Goal: Task Accomplishment & Management: Use online tool/utility

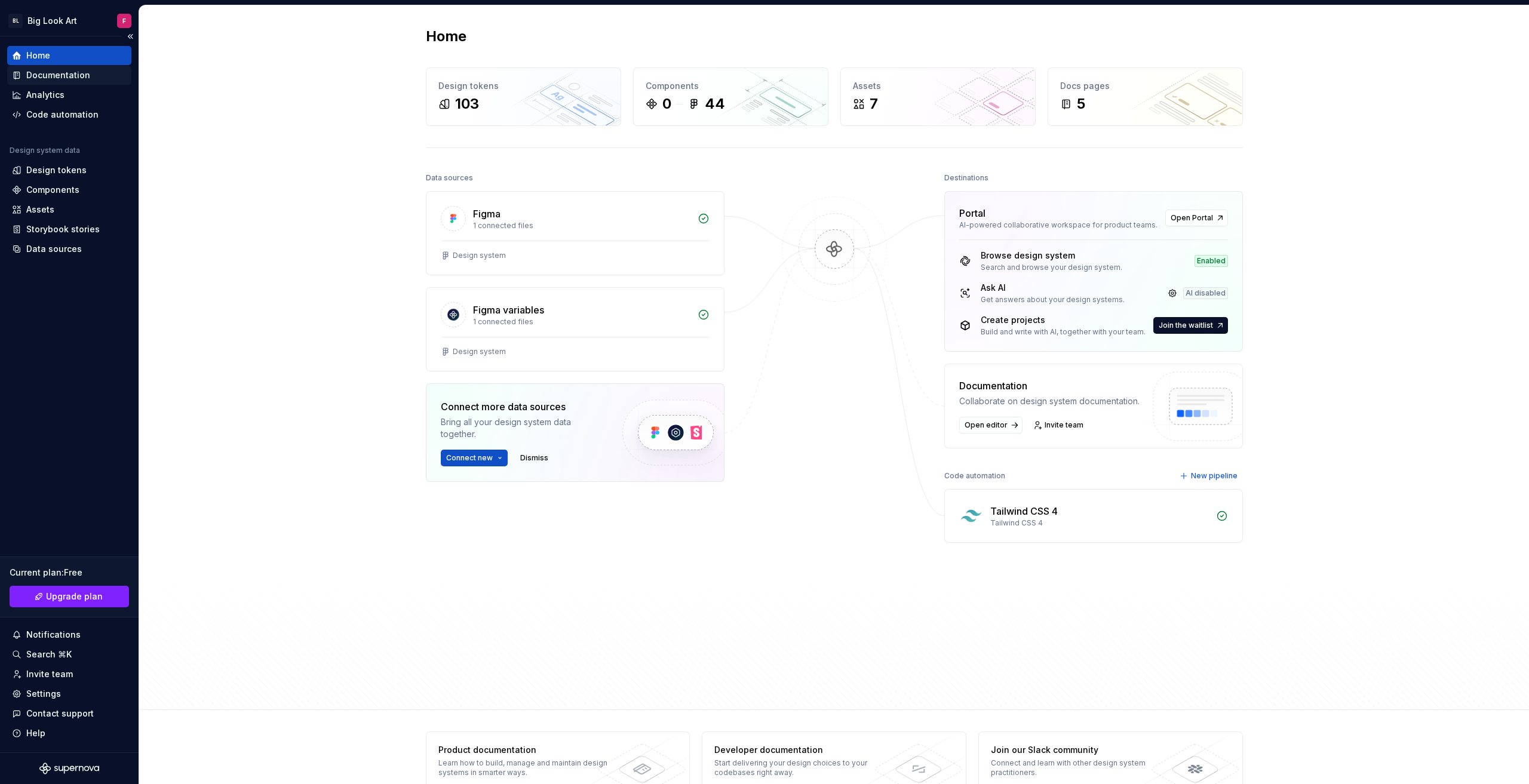
click at [44, 76] on div "Documentation" at bounding box center [58, 76] width 64 height 12
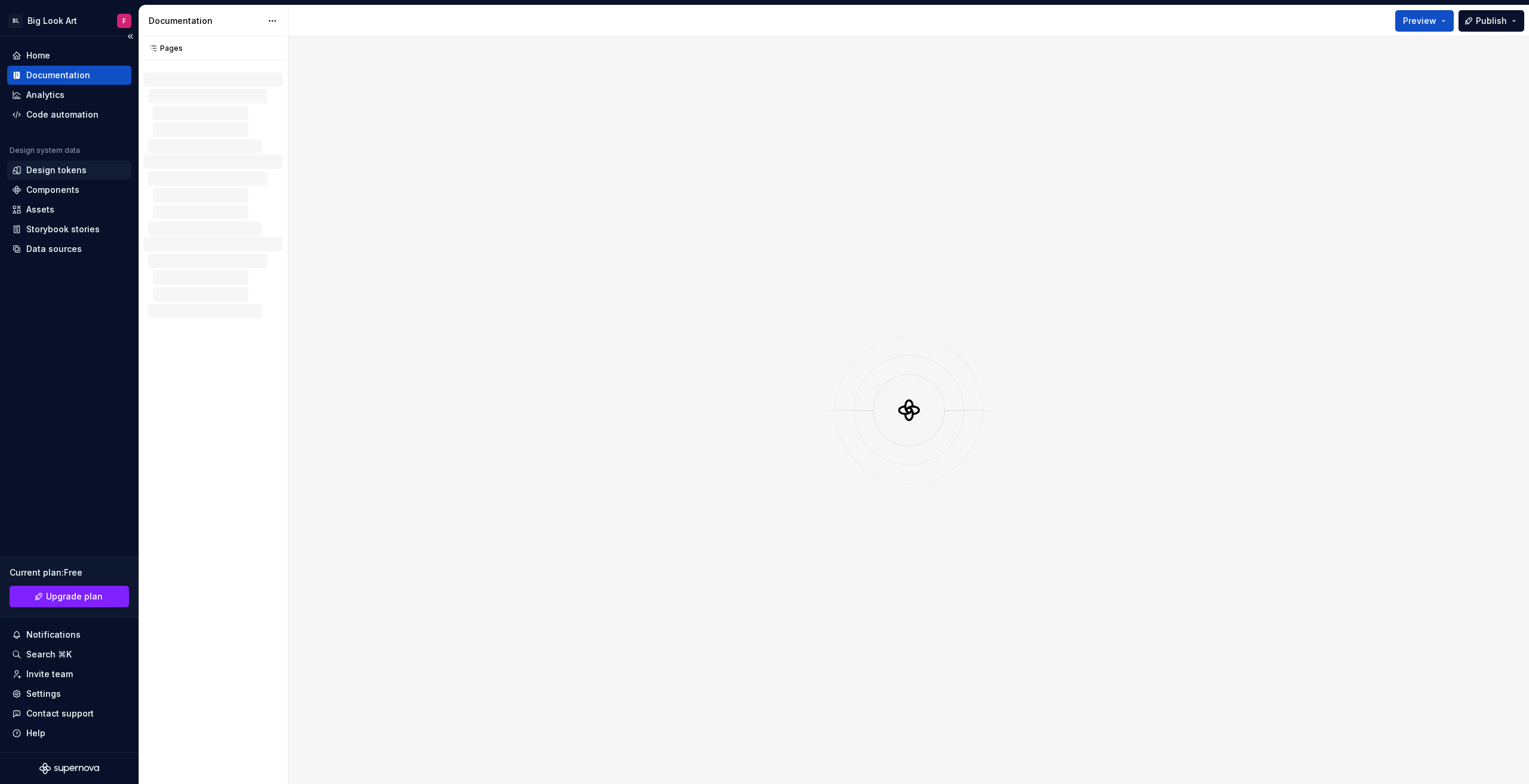
click at [59, 173] on div "Design tokens" at bounding box center [56, 170] width 60 height 12
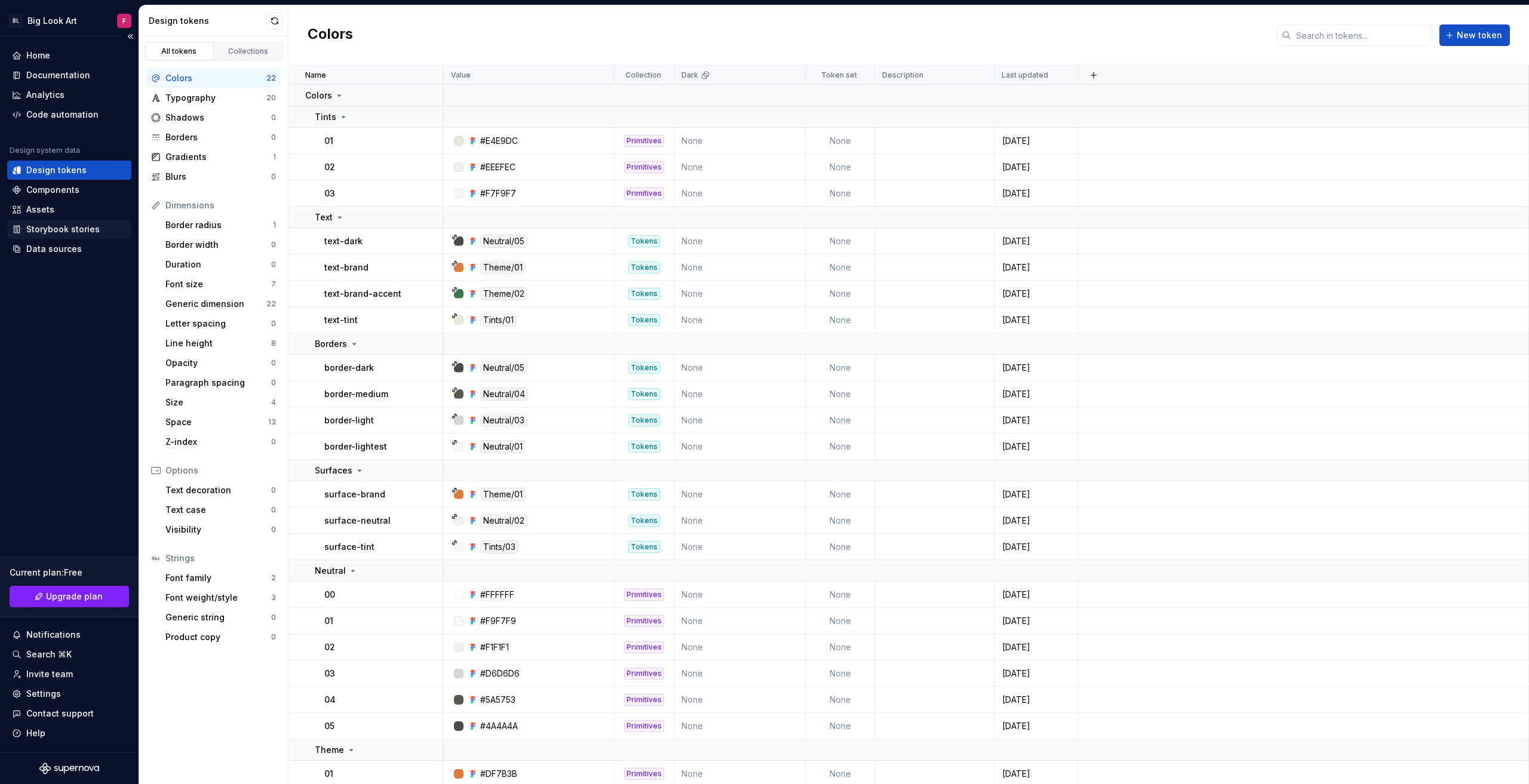
click at [52, 228] on div "Storybook stories" at bounding box center [63, 229] width 73 height 12
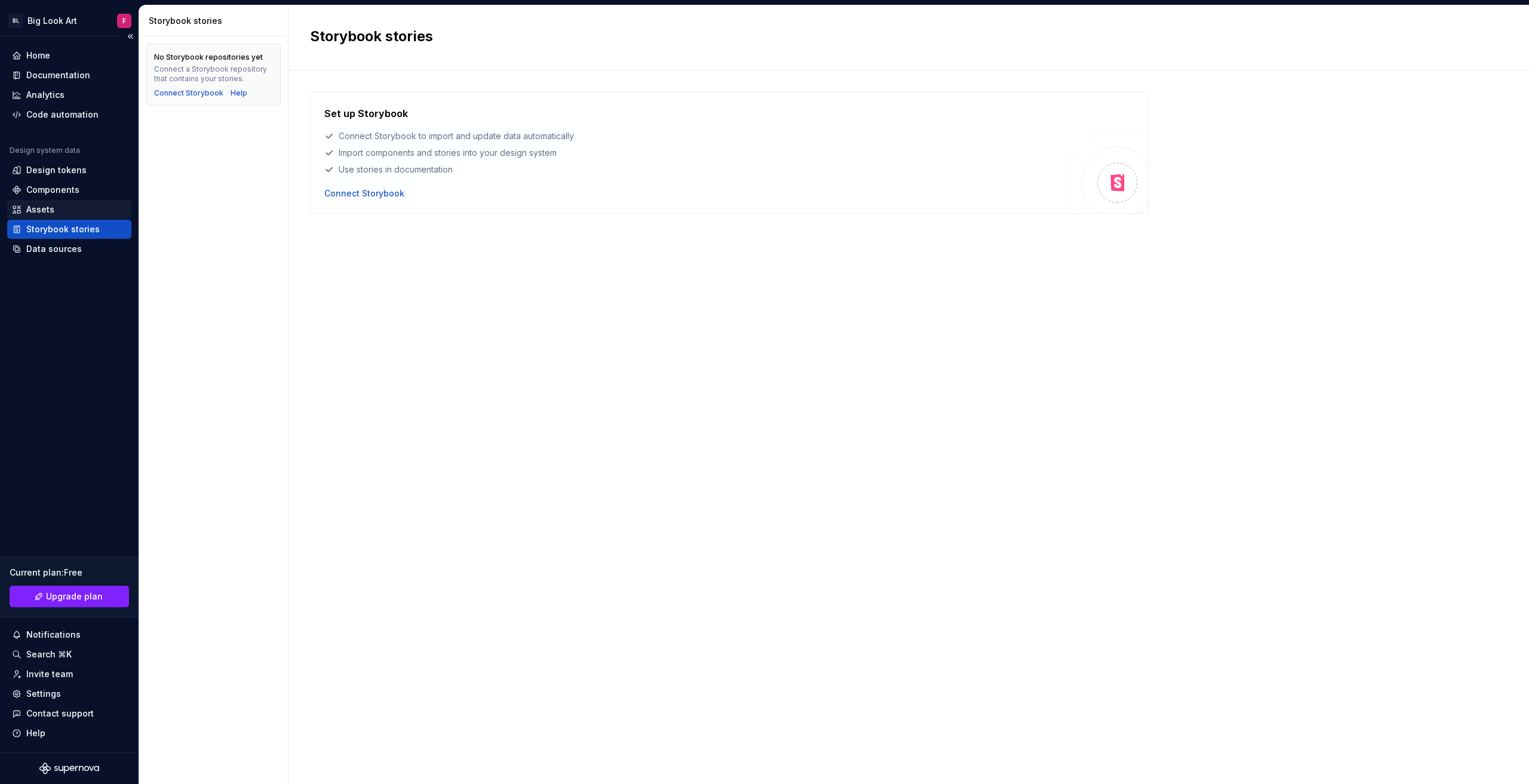
click at [42, 208] on div "Assets" at bounding box center [40, 209] width 28 height 12
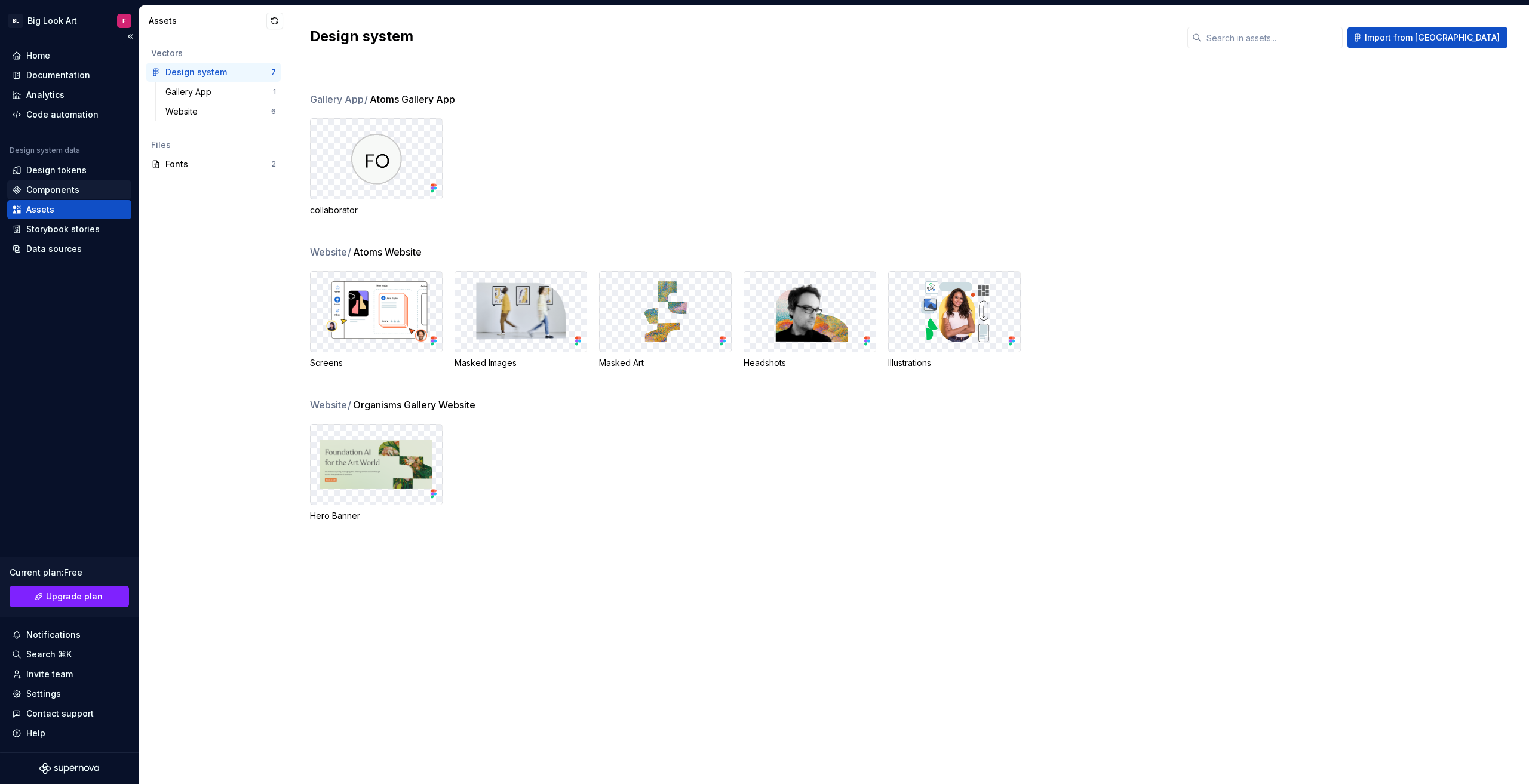
click at [50, 187] on div "Components" at bounding box center [53, 190] width 54 height 12
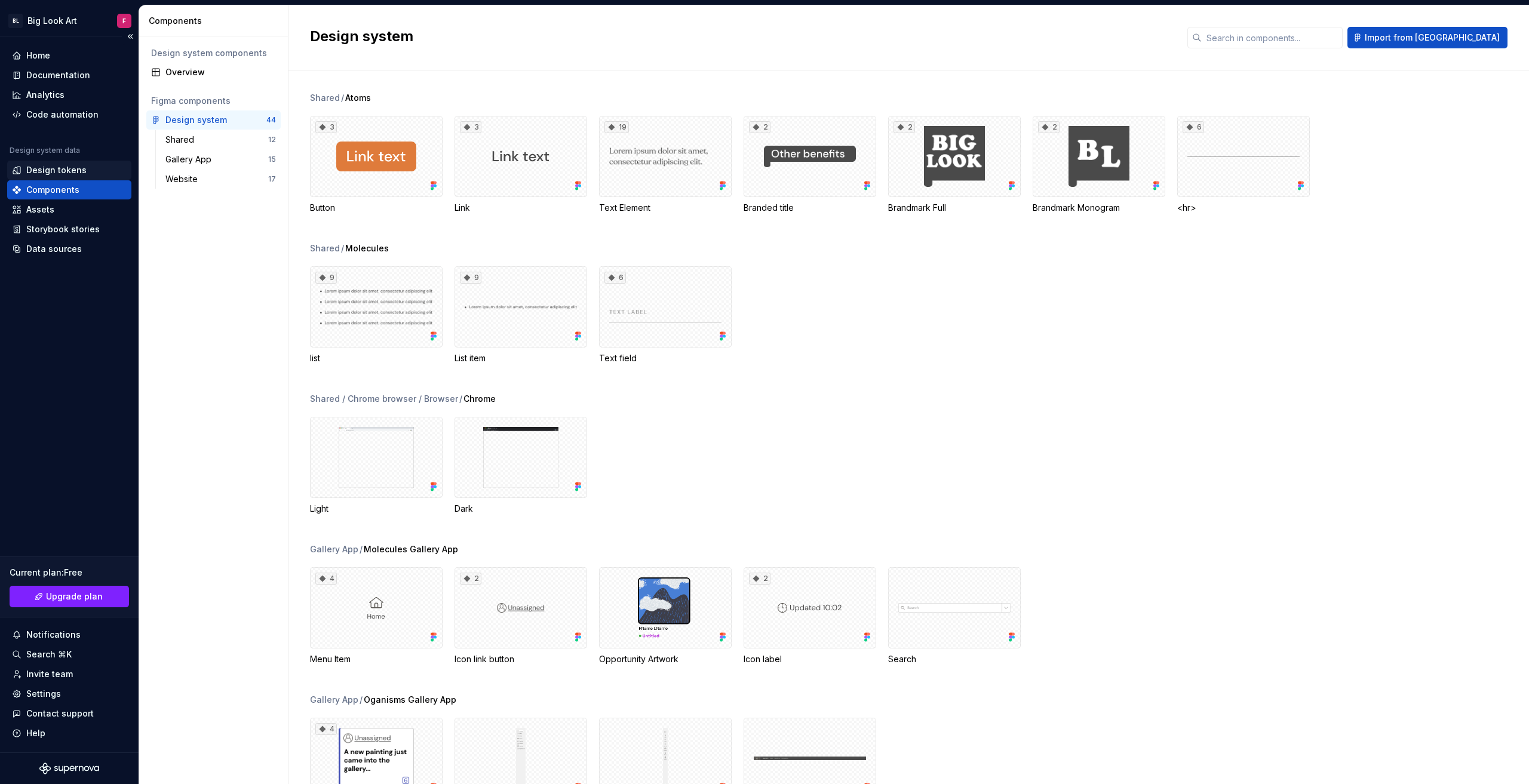
click at [54, 173] on div "Design tokens" at bounding box center [56, 170] width 60 height 12
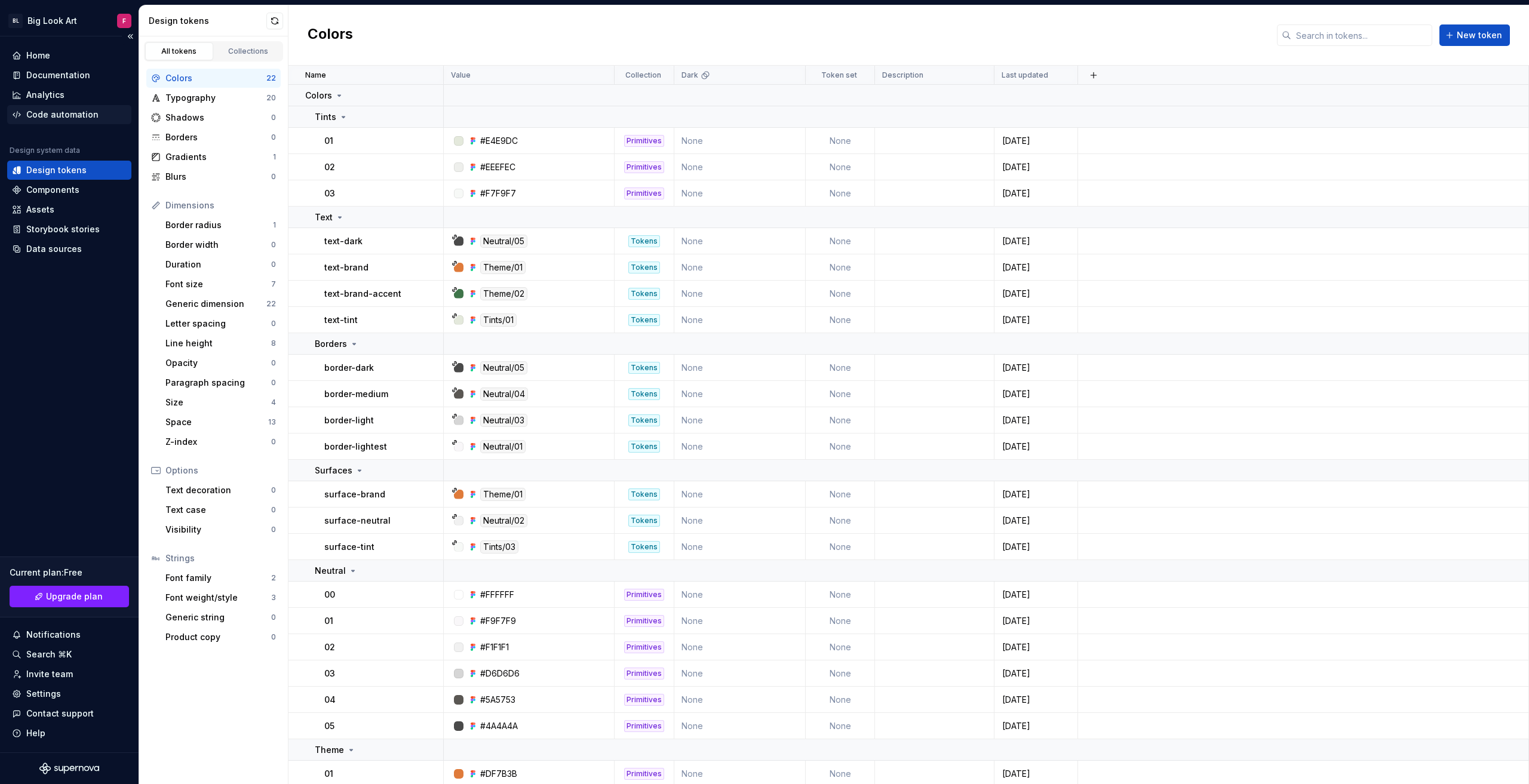
click at [55, 121] on div "Code automation" at bounding box center [69, 115] width 125 height 19
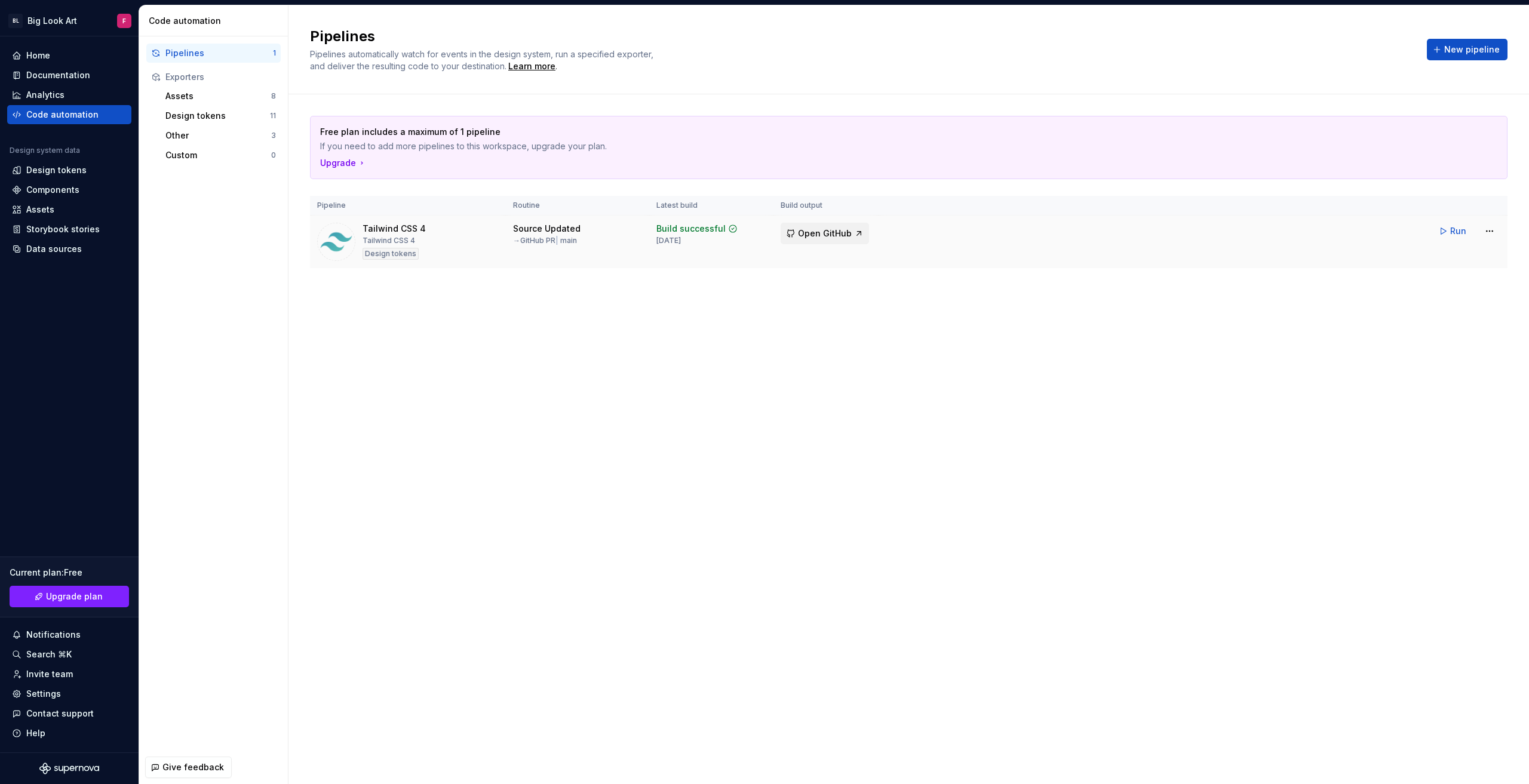
click at [835, 235] on span "Open GitHub" at bounding box center [825, 234] width 54 height 12
click at [422, 248] on div "Tailwind CSS 4 Tailwind CSS 4 Design tokens" at bounding box center [394, 241] width 63 height 38
drag, startPoint x: 359, startPoint y: 225, endPoint x: 418, endPoint y: 245, distance: 62.3
click at [418, 245] on div "Tailwind CSS 4 Tailwind CSS 4 Design tokens" at bounding box center [408, 241] width 182 height 38
click at [441, 254] on div "Tailwind CSS 4 Tailwind CSS 4 Design tokens" at bounding box center [408, 241] width 182 height 38
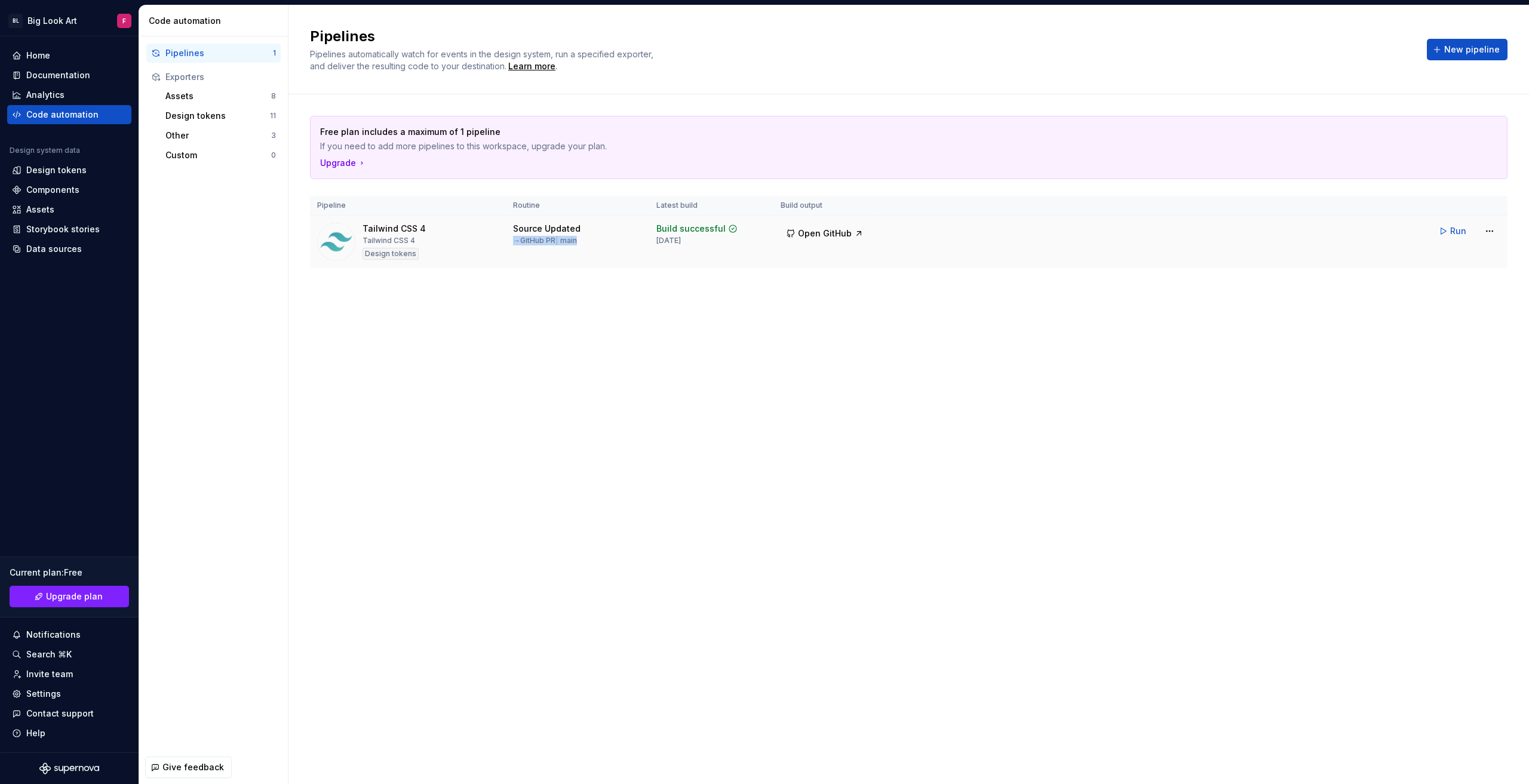
drag, startPoint x: 515, startPoint y: 241, endPoint x: 600, endPoint y: 241, distance: 85.0
click at [600, 241] on div "Source Updated → GitHub PR | main" at bounding box center [577, 234] width 129 height 23
click at [624, 300] on div "Free plan includes a maximum of 1 pipeline If you need to add more pipelines to…" at bounding box center [909, 203] width 1198 height 219
drag, startPoint x: 510, startPoint y: 239, endPoint x: 784, endPoint y: 248, distance: 274.1
click at [773, 247] on tr "Tailwind CSS 4 Tailwind CSS 4 Design tokens Source Updated → GitHub PR | main B…" at bounding box center [909, 242] width 1198 height 53
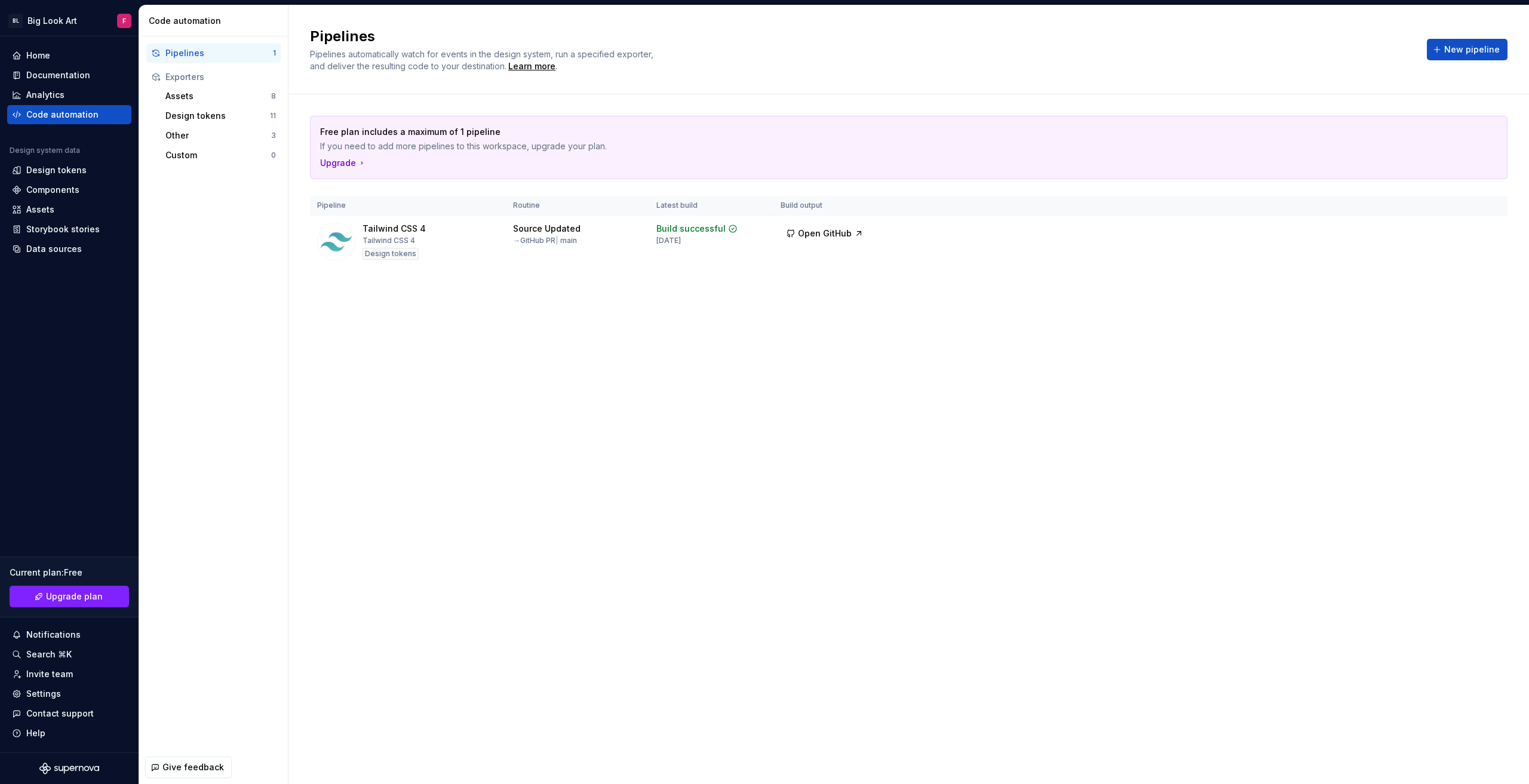
click at [970, 281] on div "Free plan includes a maximum of 1 pipeline If you need to add more pipelines to…" at bounding box center [909, 203] width 1198 height 219
click at [1453, 231] on span "Run" at bounding box center [1458, 232] width 16 height 12
click at [821, 237] on span "Open GitHub" at bounding box center [825, 234] width 54 height 12
click at [1486, 231] on html "BL Big Look Art F Home Documentation Analytics Code automation Design system da…" at bounding box center [764, 392] width 1529 height 784
click at [1442, 315] on link "View exporter on GitHub" at bounding box center [1475, 314] width 102 height 12
